Goal: Transaction & Acquisition: Purchase product/service

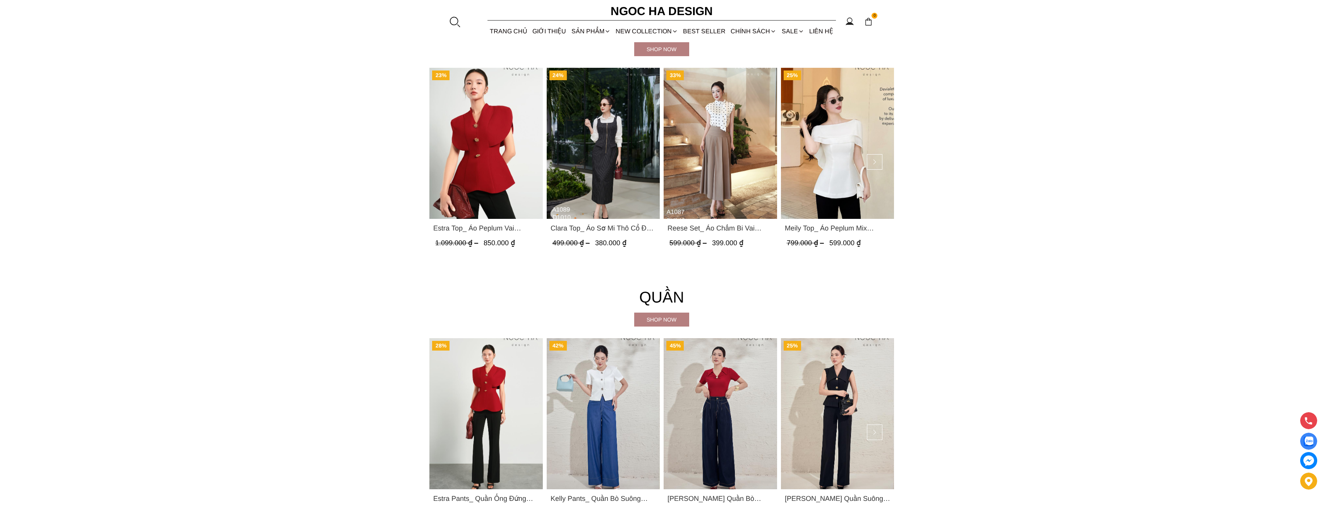
scroll to position [1239, 0]
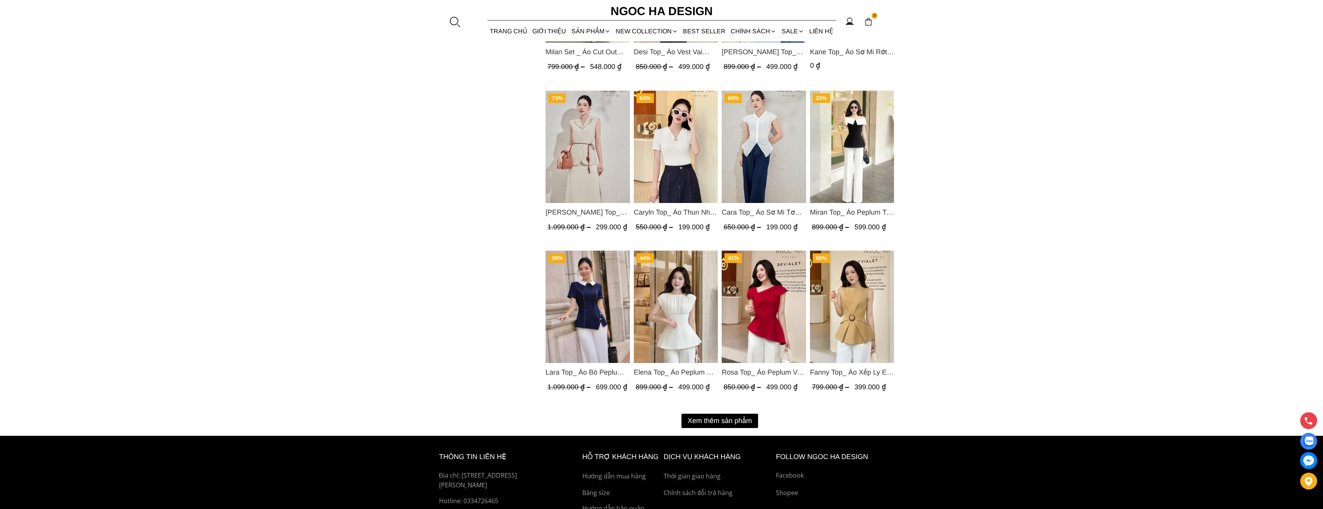
scroll to position [813, 0]
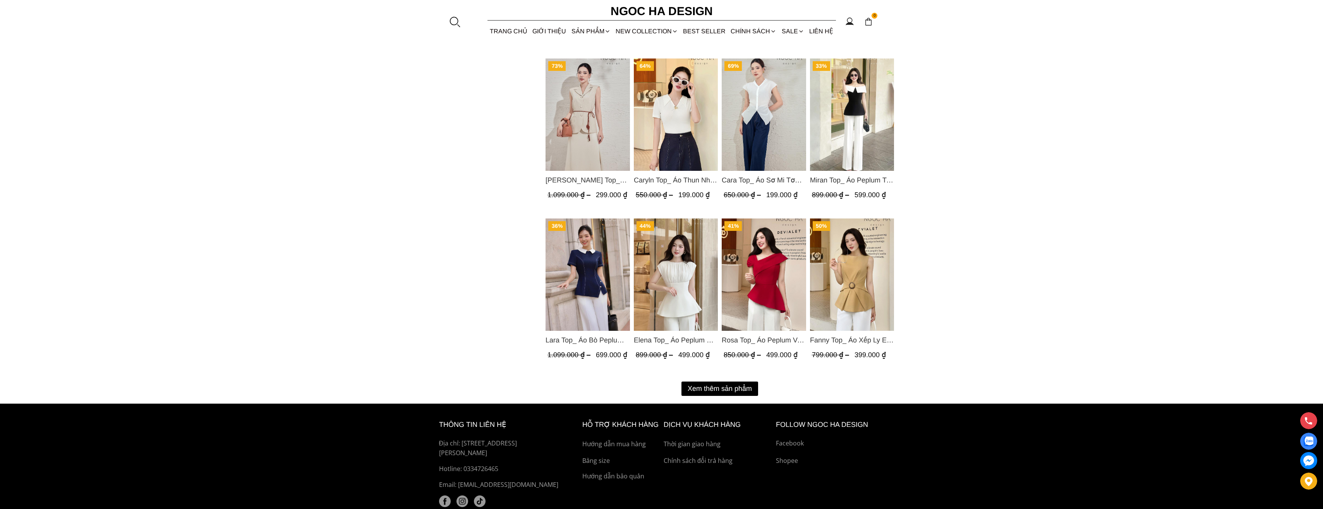
click at [720, 387] on button "Xem thêm sản phẩm" at bounding box center [719, 388] width 77 height 14
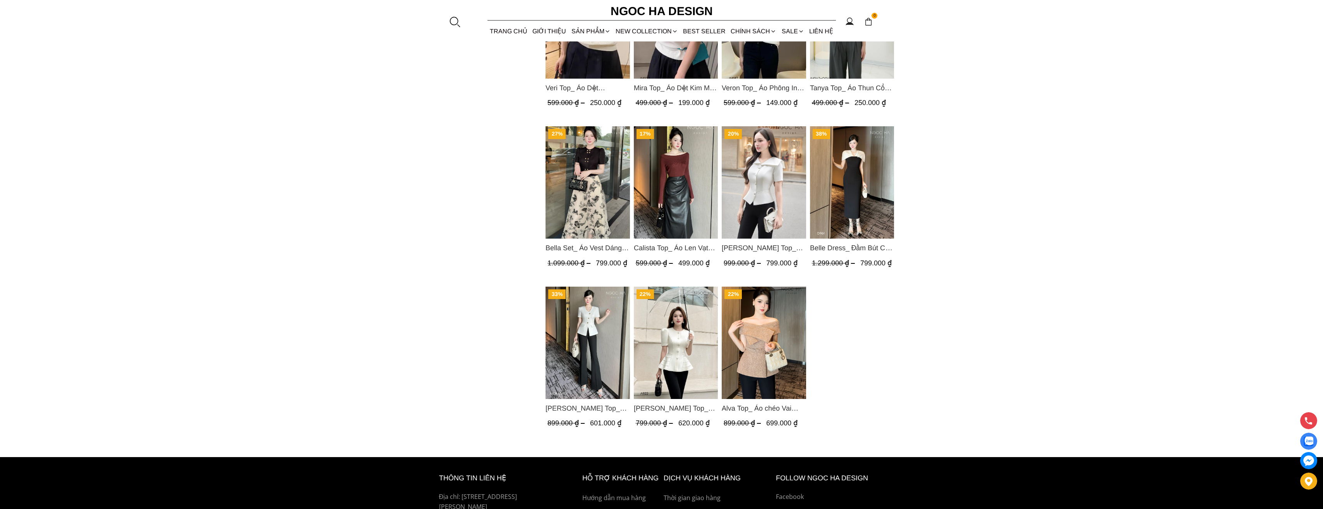
scroll to position [1549, 0]
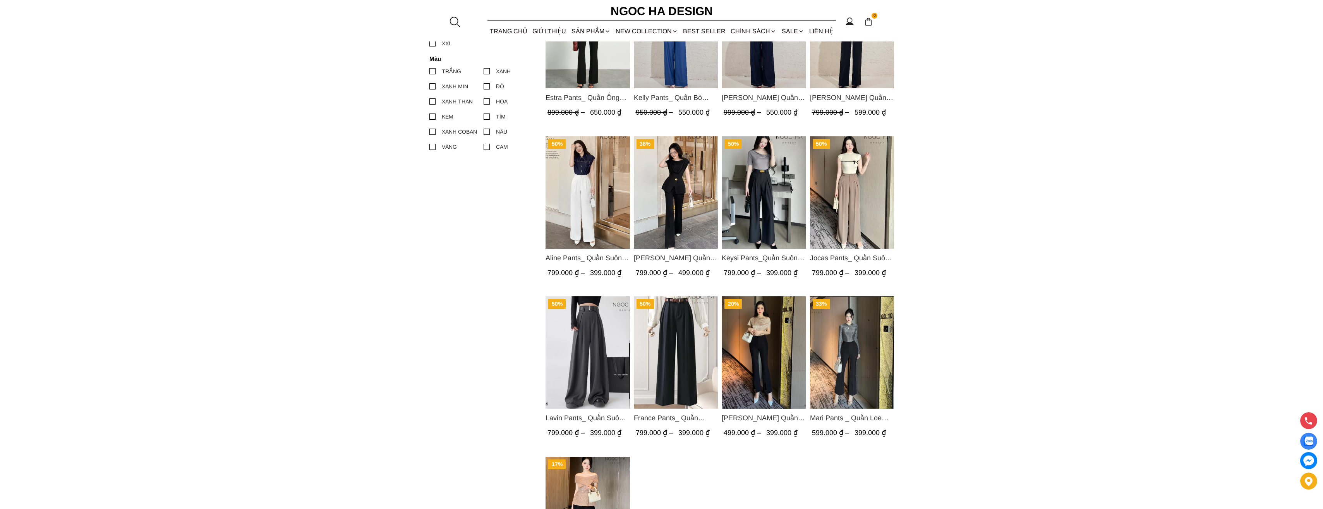
scroll to position [426, 0]
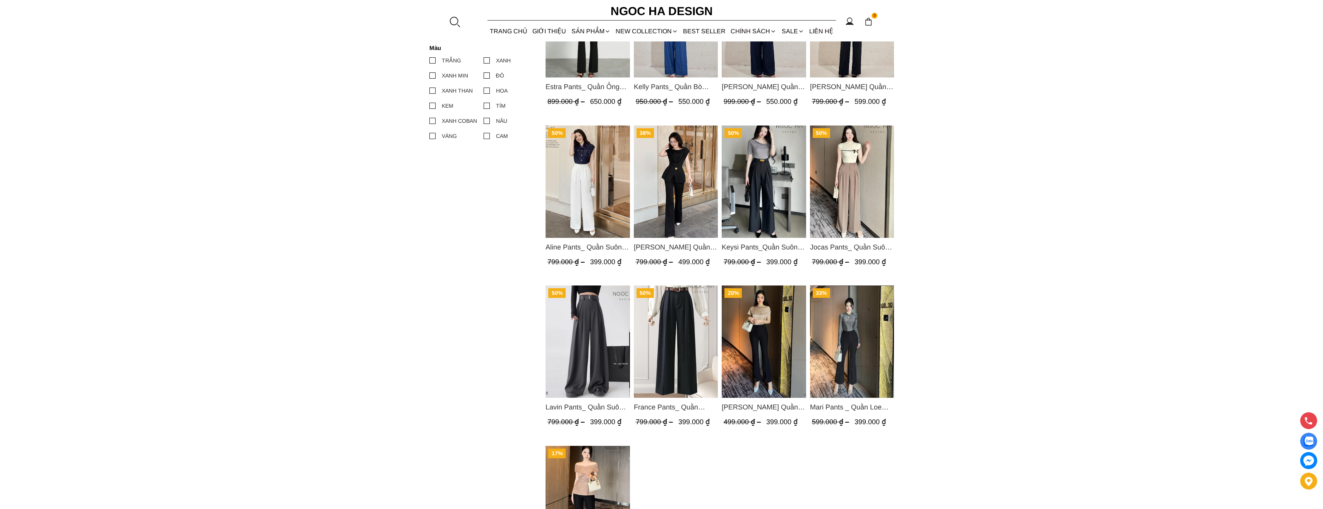
click at [579, 191] on img "Product image - Aline Pants_ Quần Suông Xếp Ly Mềm Q063" at bounding box center [588, 181] width 84 height 112
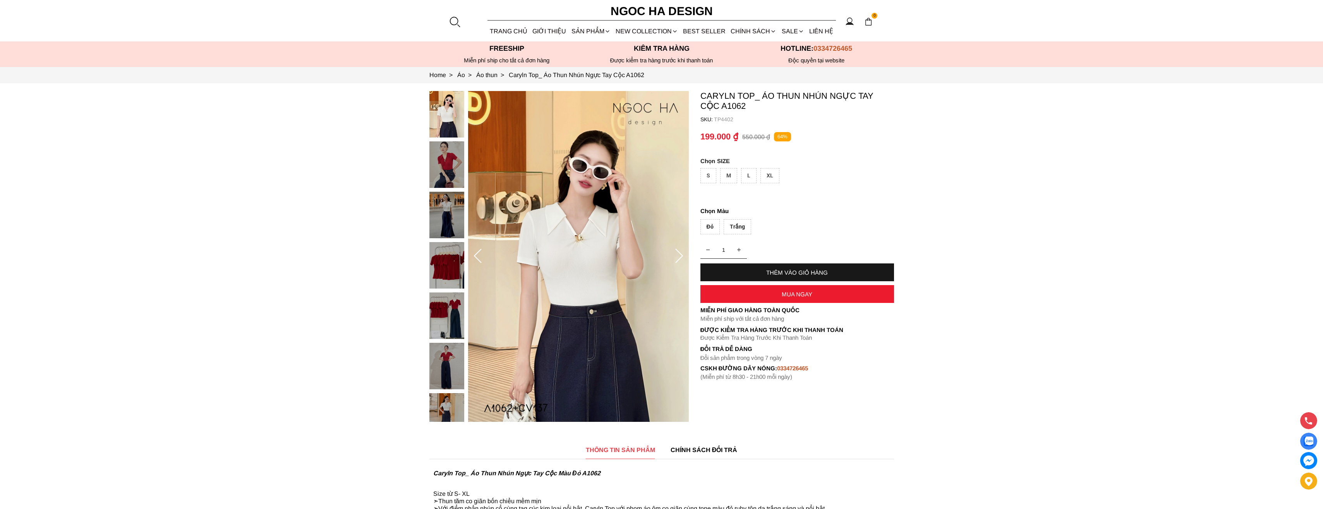
click at [444, 161] on div at bounding box center [448, 342] width 39 height 503
click at [441, 162] on img at bounding box center [446, 164] width 35 height 46
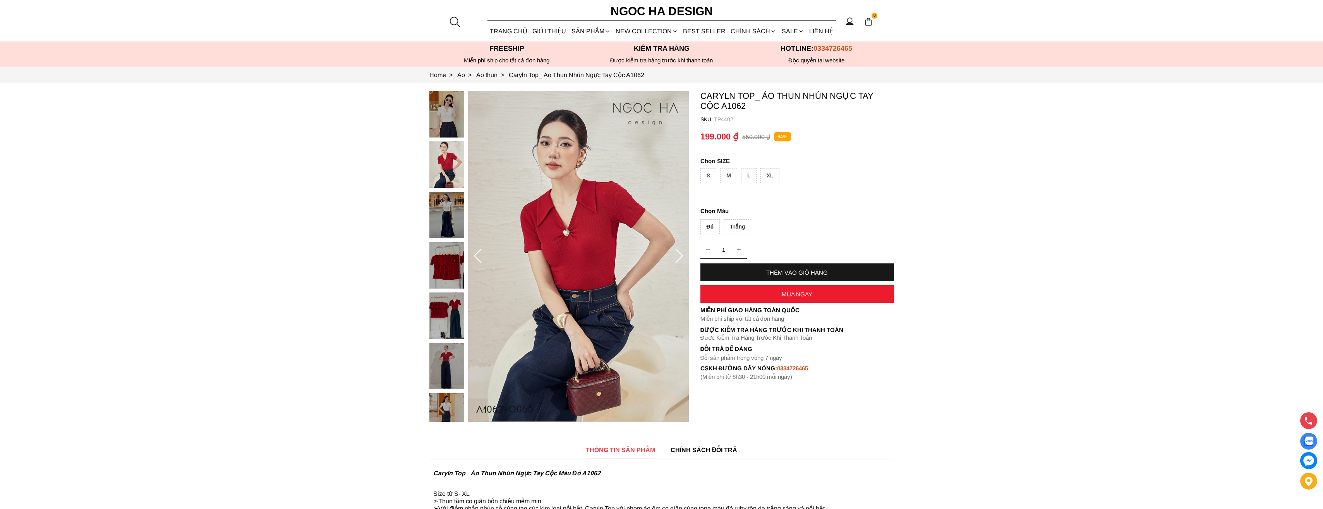
click at [442, 206] on img at bounding box center [446, 215] width 35 height 46
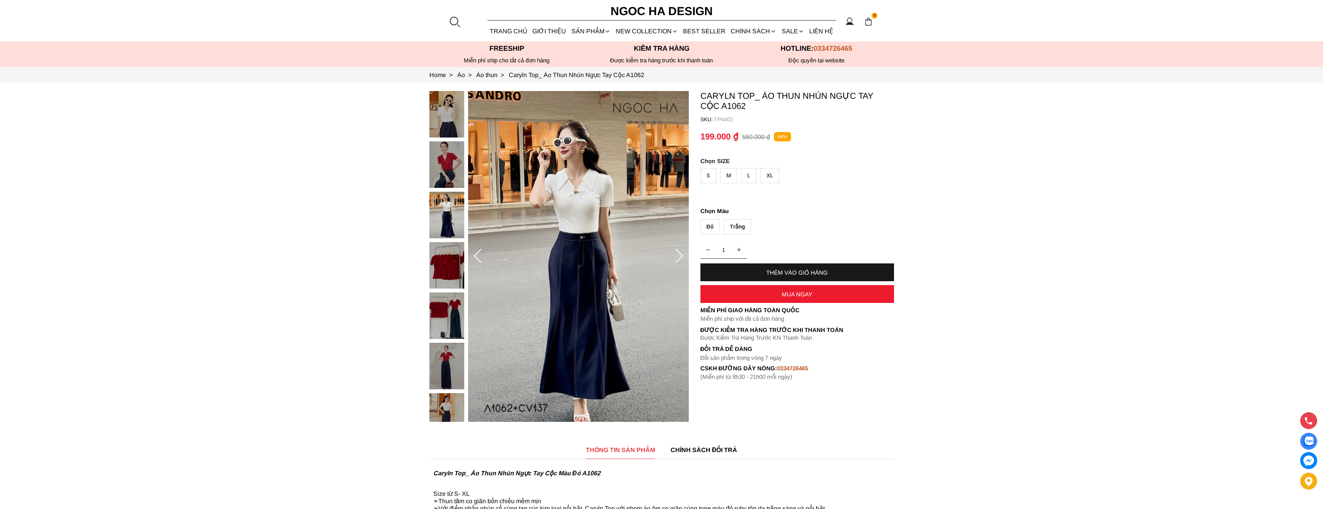
click at [450, 257] on img at bounding box center [446, 265] width 35 height 46
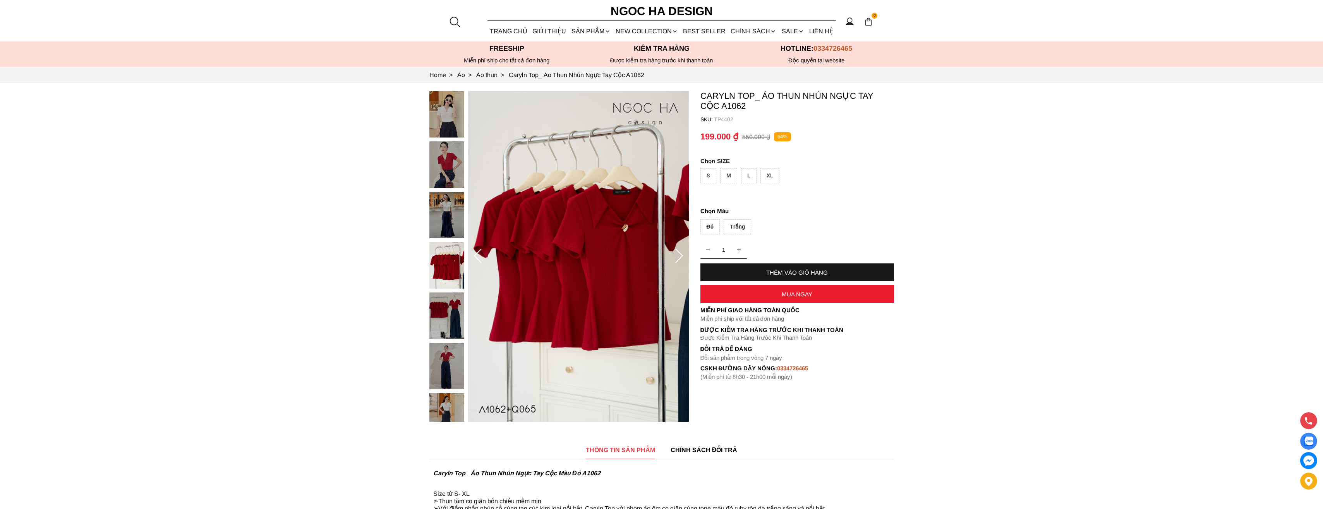
click at [450, 304] on img at bounding box center [446, 315] width 35 height 46
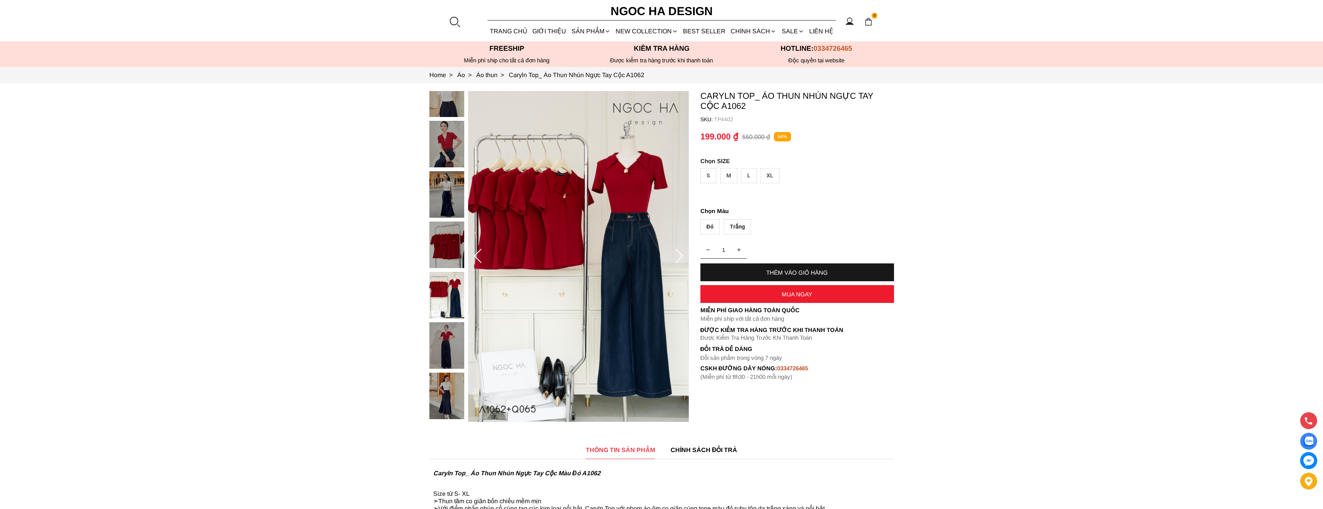
click at [449, 345] on img at bounding box center [446, 345] width 35 height 46
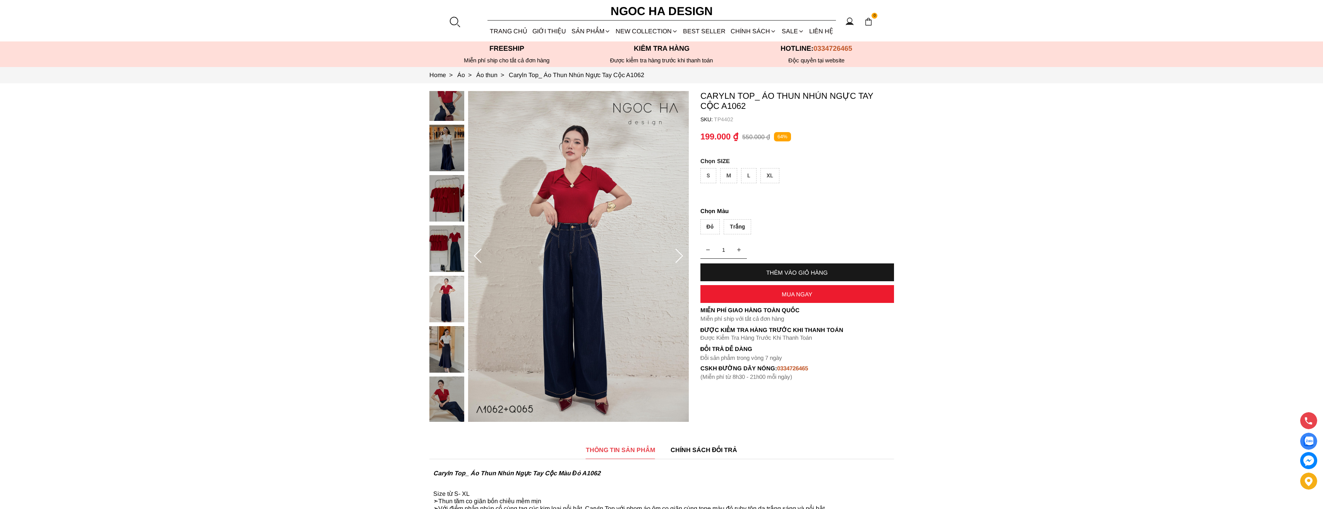
click at [450, 394] on img at bounding box center [446, 399] width 35 height 46
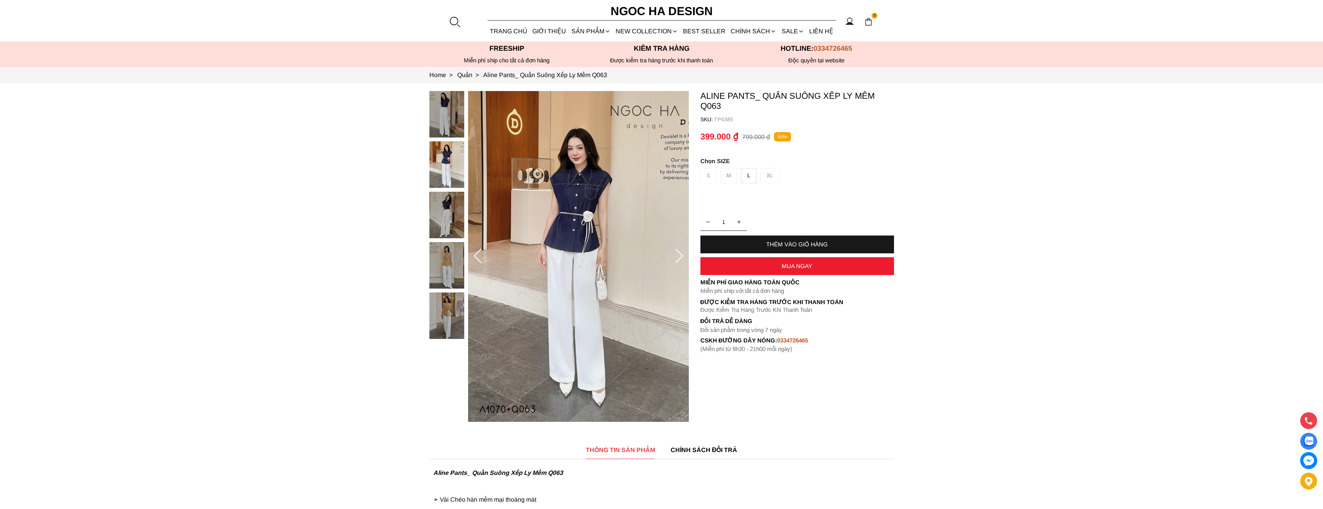
click at [707, 175] on div "S M L XL" at bounding box center [797, 177] width 194 height 19
click at [443, 127] on img at bounding box center [446, 114] width 35 height 46
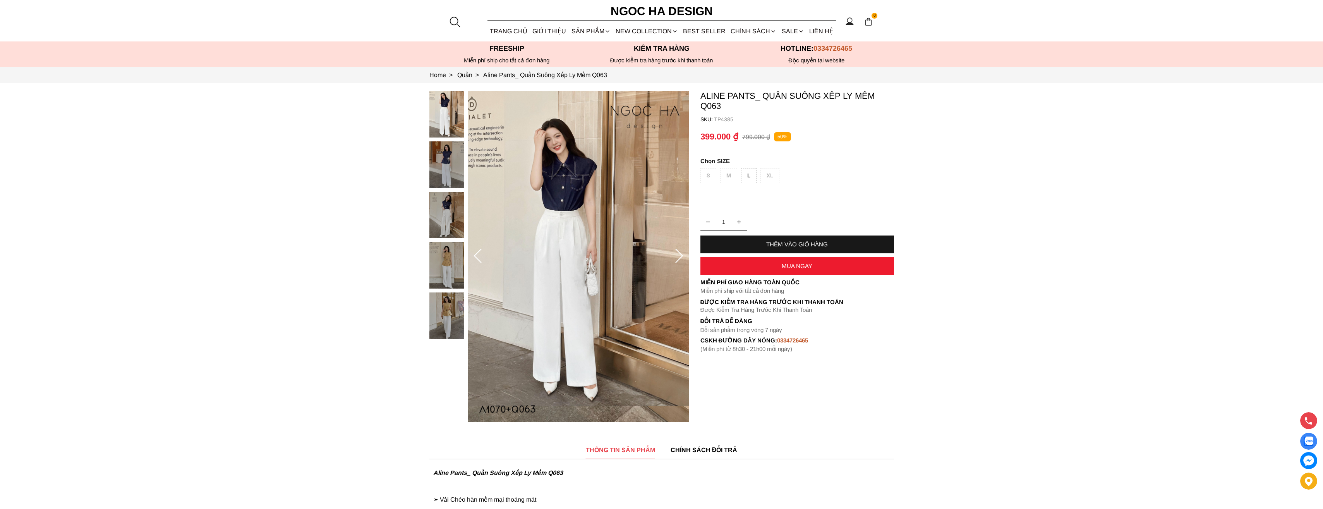
click at [443, 141] on div at bounding box center [448, 217] width 39 height 252
click at [445, 153] on img at bounding box center [446, 164] width 35 height 46
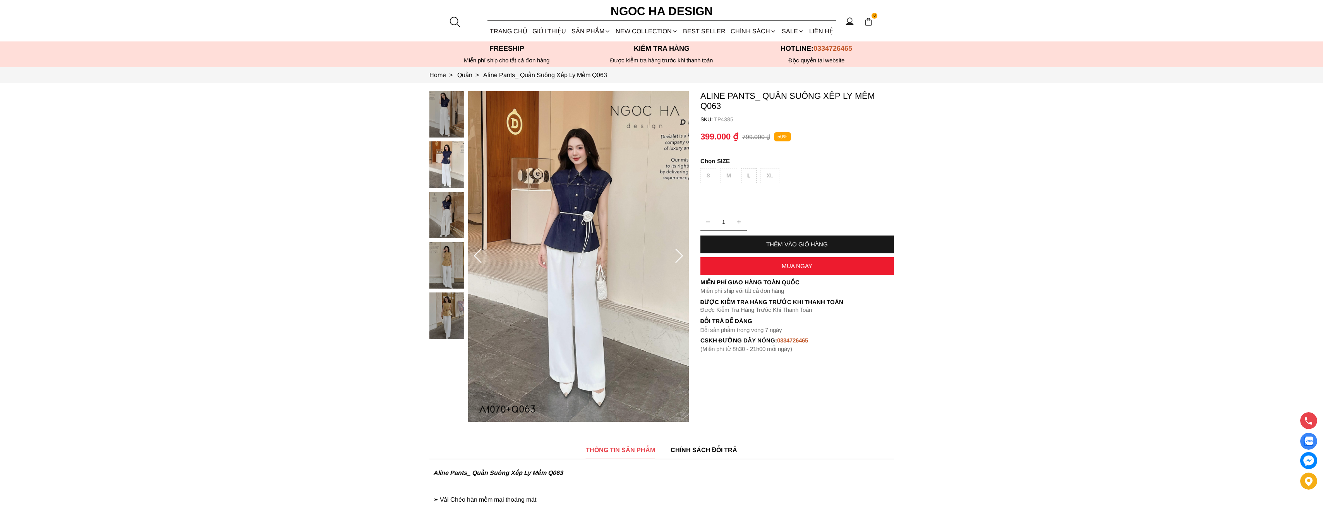
click at [452, 215] on img at bounding box center [446, 215] width 35 height 46
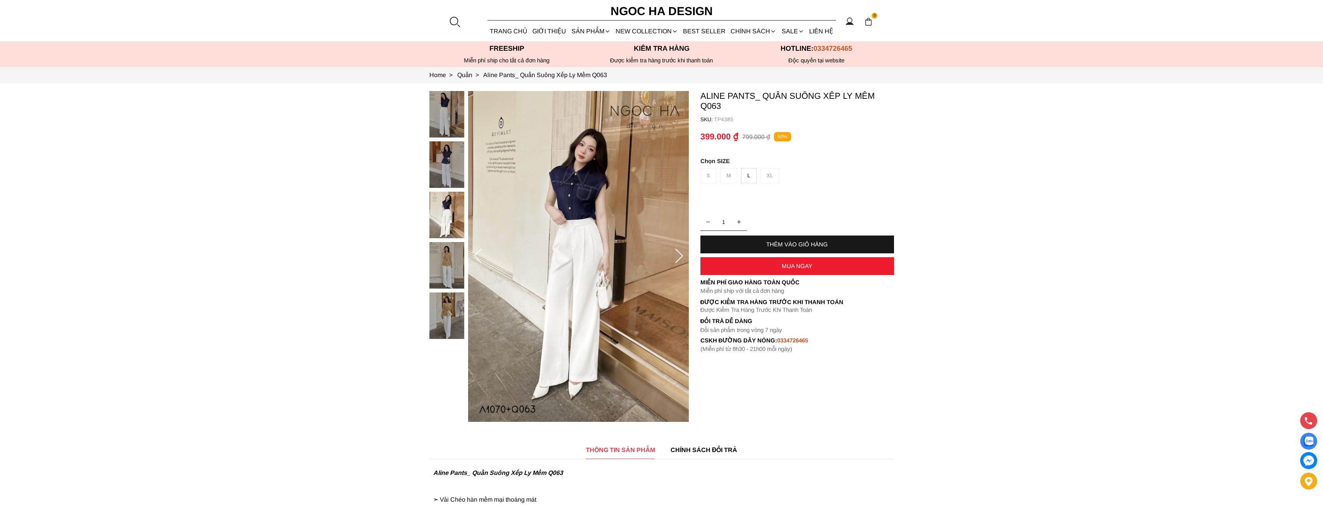
click at [457, 263] on img at bounding box center [446, 265] width 35 height 46
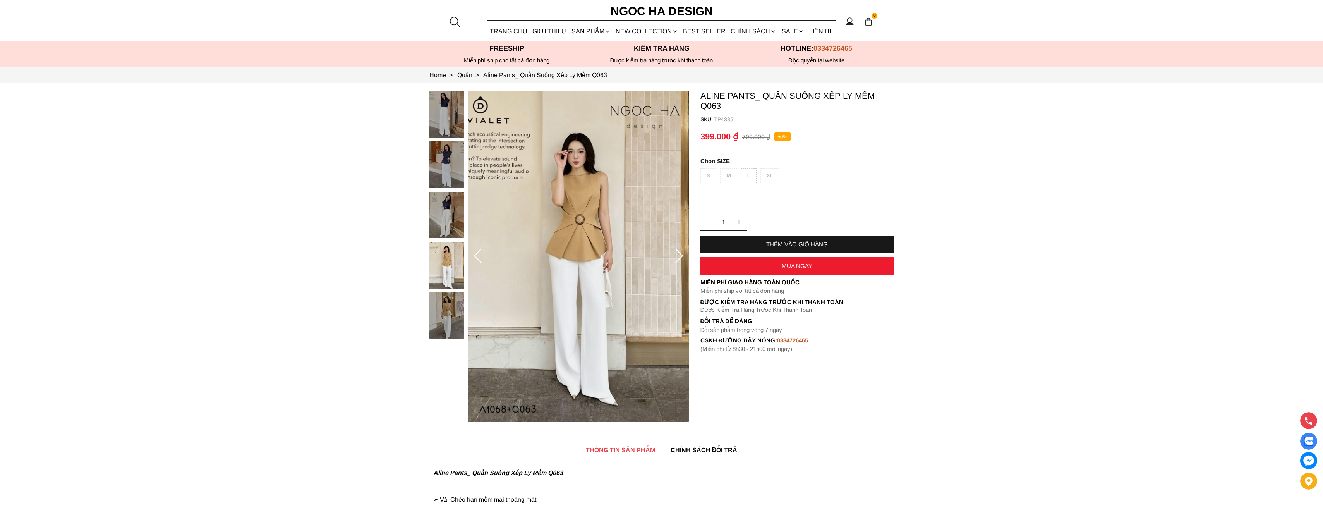
click at [437, 304] on img at bounding box center [446, 315] width 35 height 46
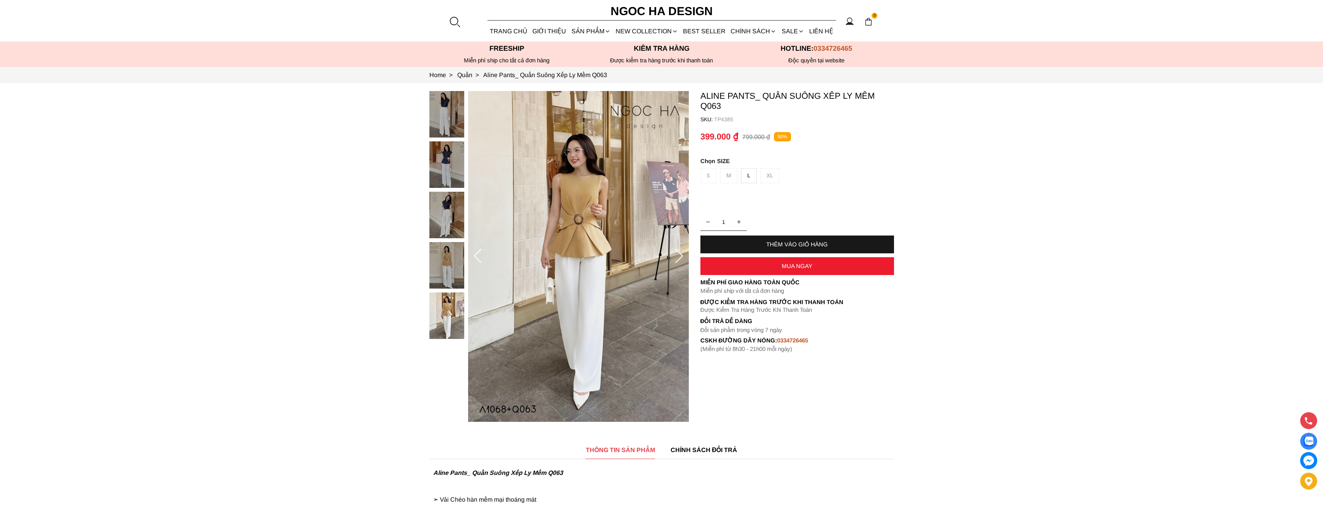
click at [710, 181] on div "S M L XL" at bounding box center [797, 177] width 194 height 19
click at [708, 177] on div "S M L XL" at bounding box center [797, 177] width 194 height 19
click at [712, 175] on div "S M L XL" at bounding box center [797, 177] width 194 height 19
